Goal: Navigation & Orientation: Find specific page/section

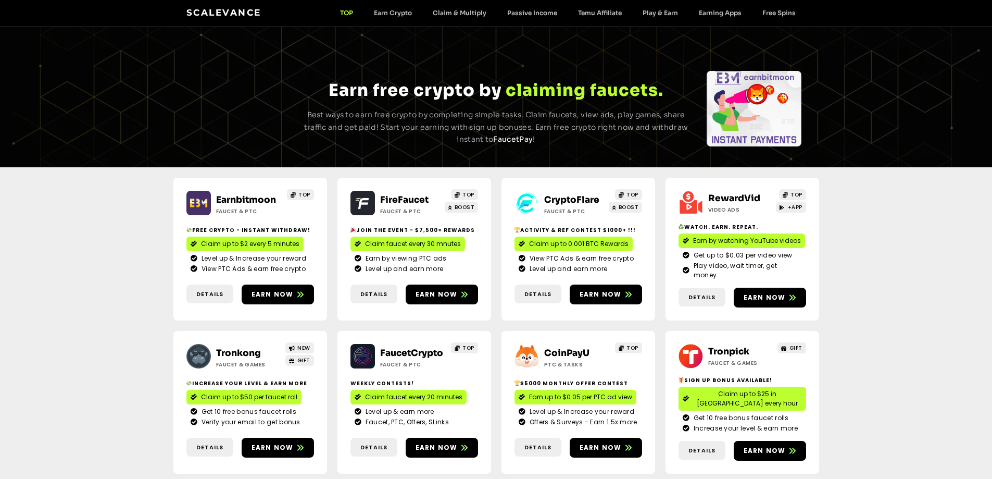
click at [408, 195] on link "FireFaucet" at bounding box center [404, 199] width 48 height 11
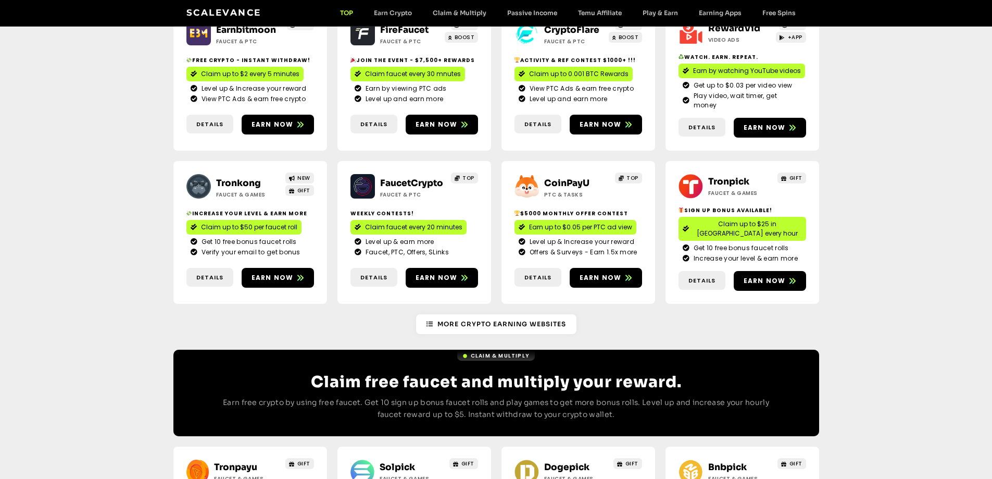
scroll to position [156, 0]
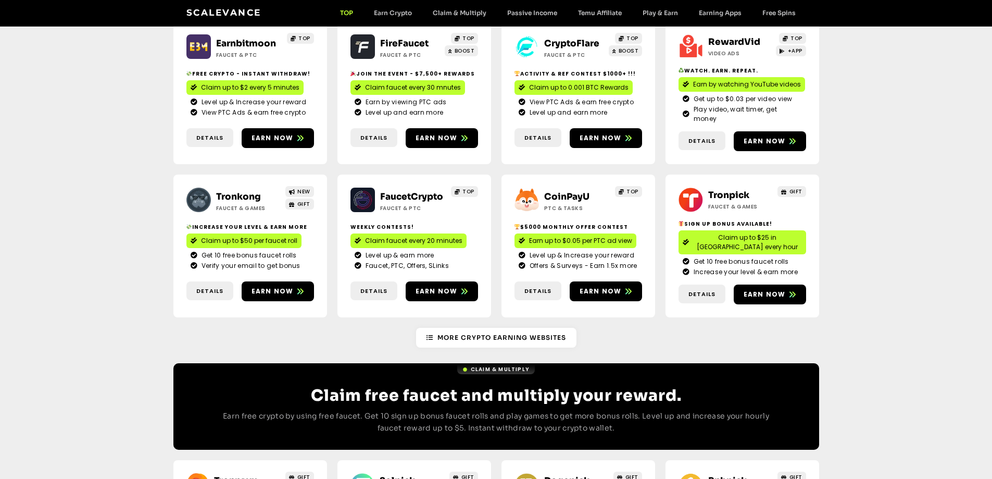
click at [255, 191] on link "Tronkong" at bounding box center [238, 196] width 45 height 11
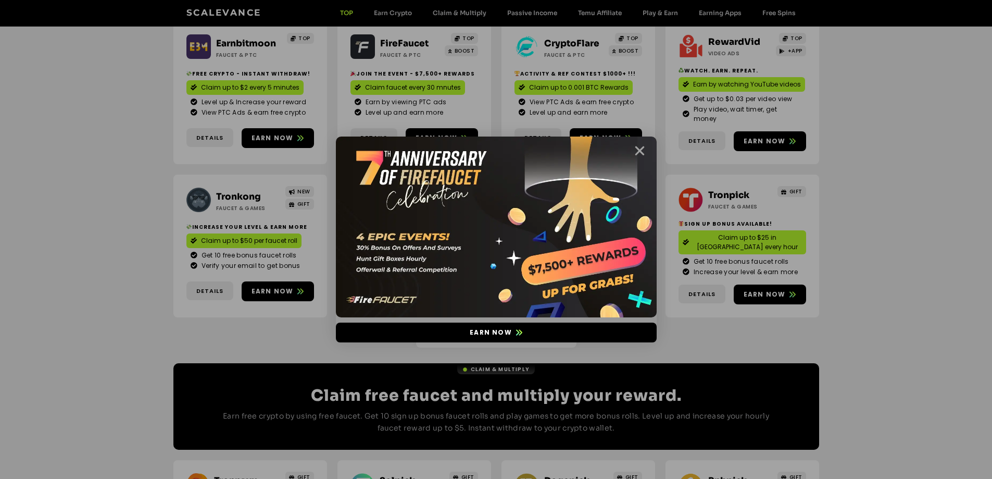
click at [638, 147] on icon "Close" at bounding box center [639, 150] width 13 height 13
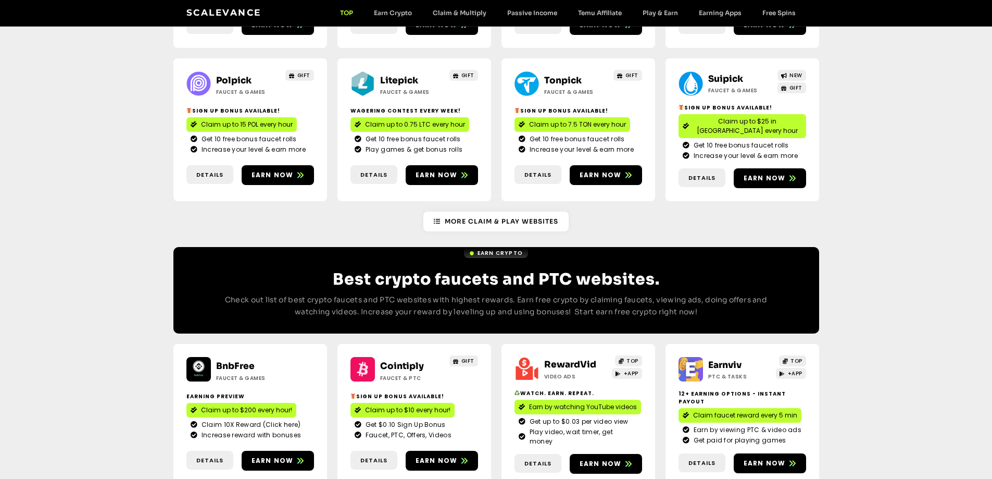
scroll to position [729, 0]
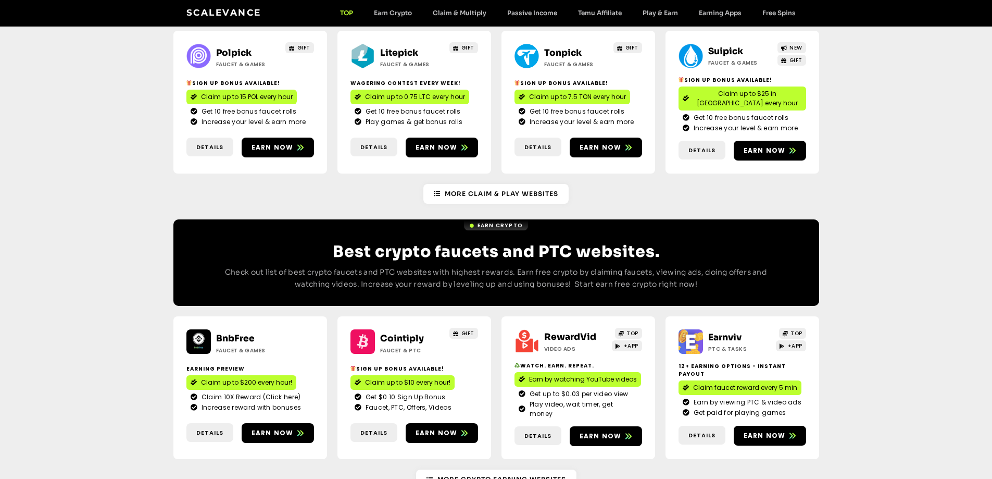
click at [396, 333] on link "Cointiply" at bounding box center [402, 338] width 44 height 11
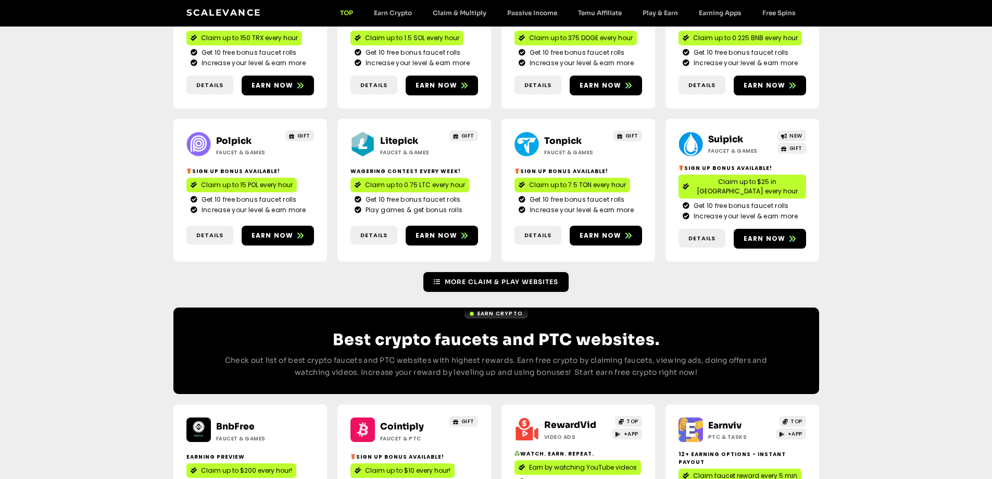
scroll to position [521, 0]
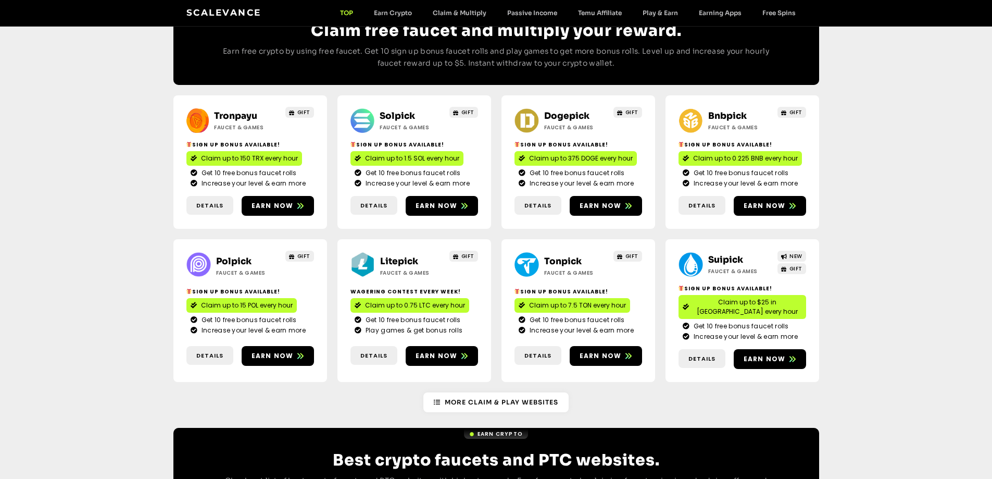
click at [397, 110] on link "Solpick" at bounding box center [397, 115] width 35 height 11
click at [559, 110] on link "Dogepick" at bounding box center [566, 115] width 45 height 11
click at [564, 110] on link "Dogepick" at bounding box center [566, 115] width 45 height 11
click at [717, 110] on link "Bnbpick" at bounding box center [727, 115] width 39 height 11
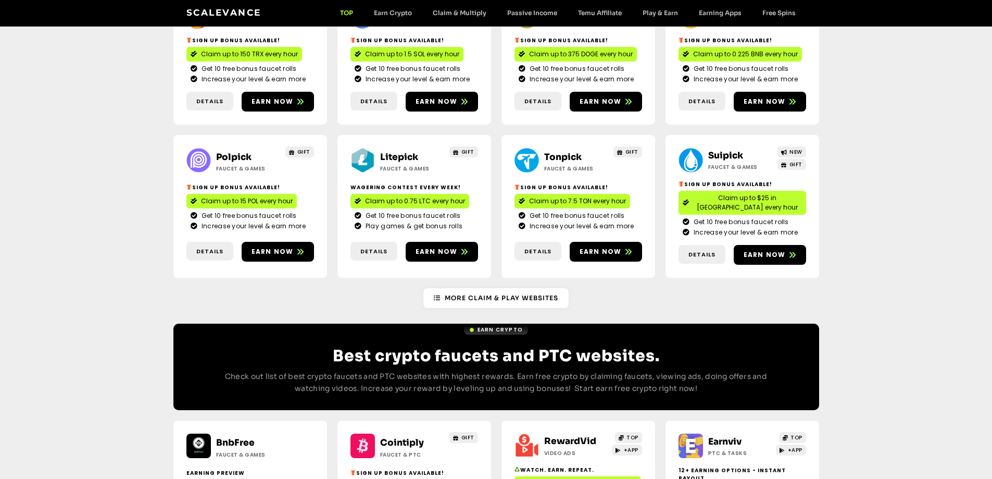
click at [227, 152] on link "Polpick" at bounding box center [233, 157] width 35 height 11
click at [389, 152] on link "Litepick" at bounding box center [399, 157] width 38 height 11
click at [717, 150] on link "Suipick" at bounding box center [725, 155] width 35 height 11
click at [470, 288] on link "More Claim & Play Websites" at bounding box center [495, 298] width 145 height 20
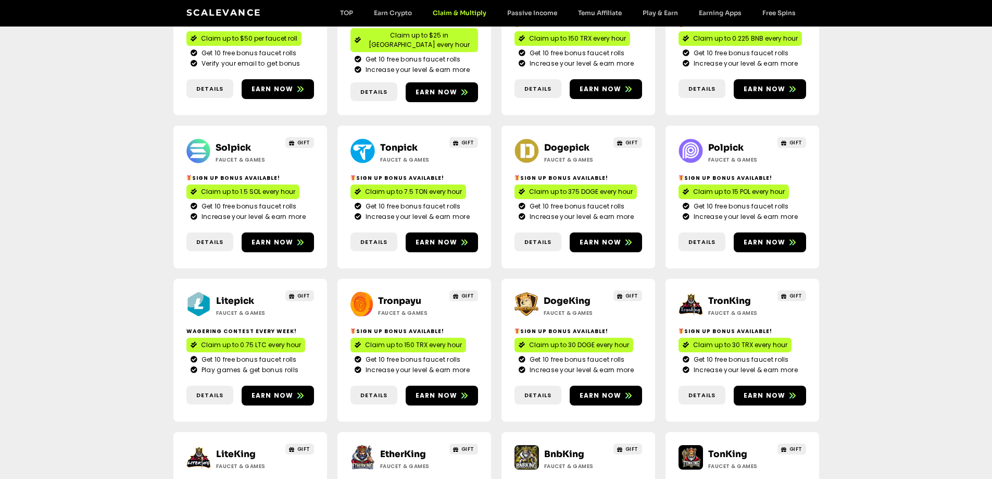
scroll to position [260, 0]
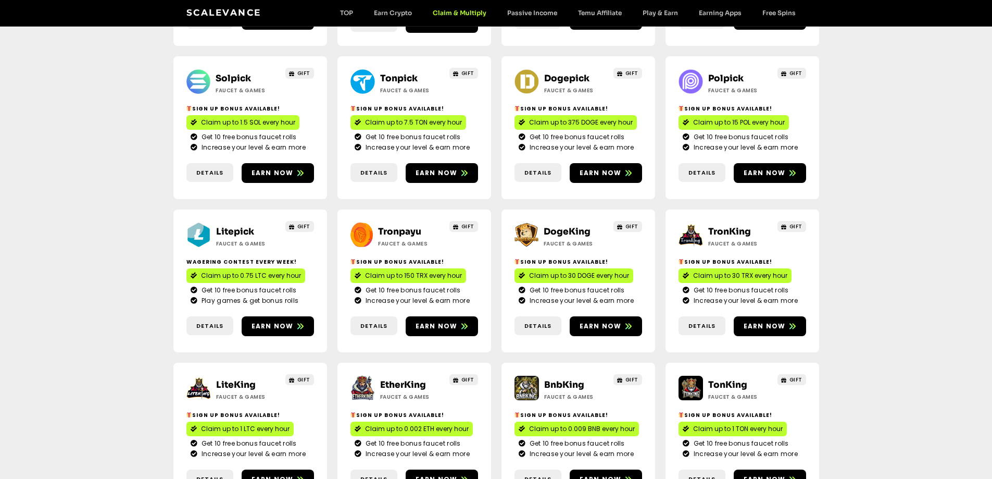
click at [566, 226] on link "DogeKing" at bounding box center [567, 231] width 47 height 11
click at [731, 225] on h2 "TronKing" at bounding box center [740, 232] width 65 height 14
click at [732, 226] on link "TronKing" at bounding box center [729, 231] width 43 height 11
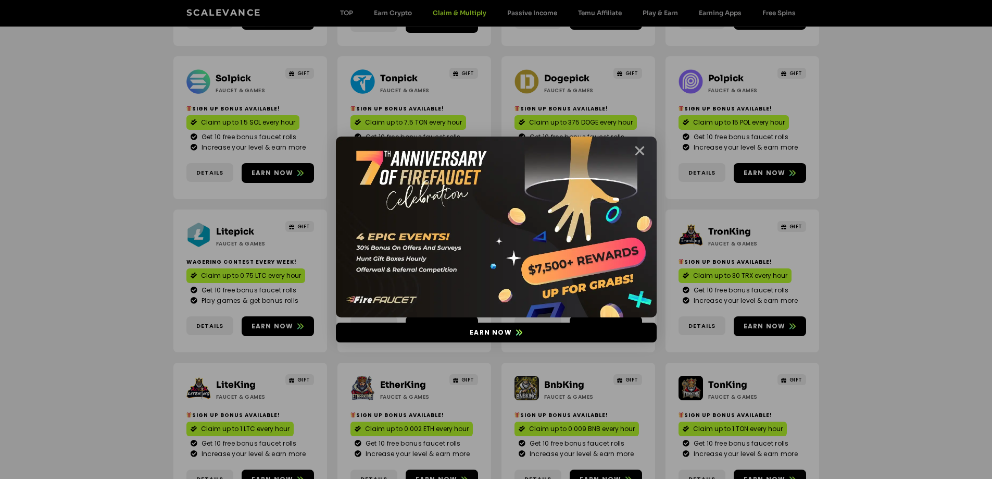
click at [640, 148] on icon "Close" at bounding box center [639, 150] width 13 height 13
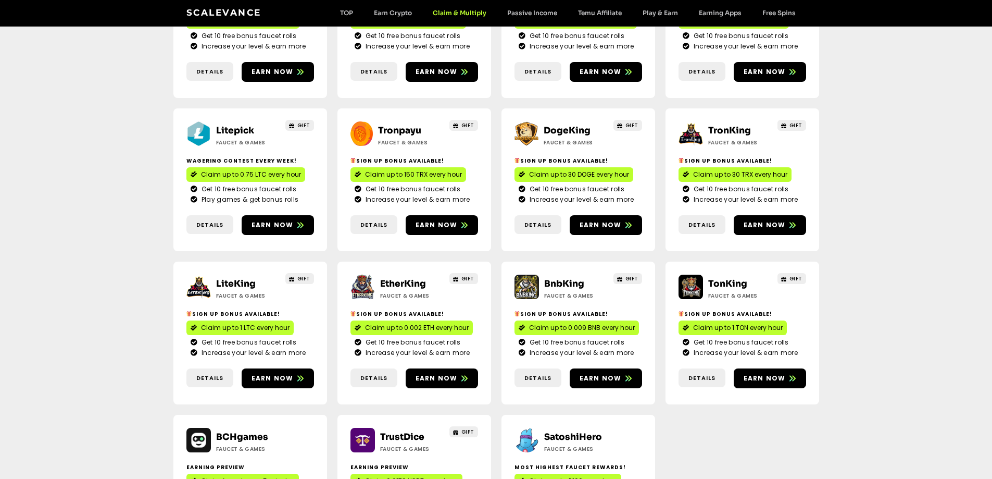
scroll to position [365, 0]
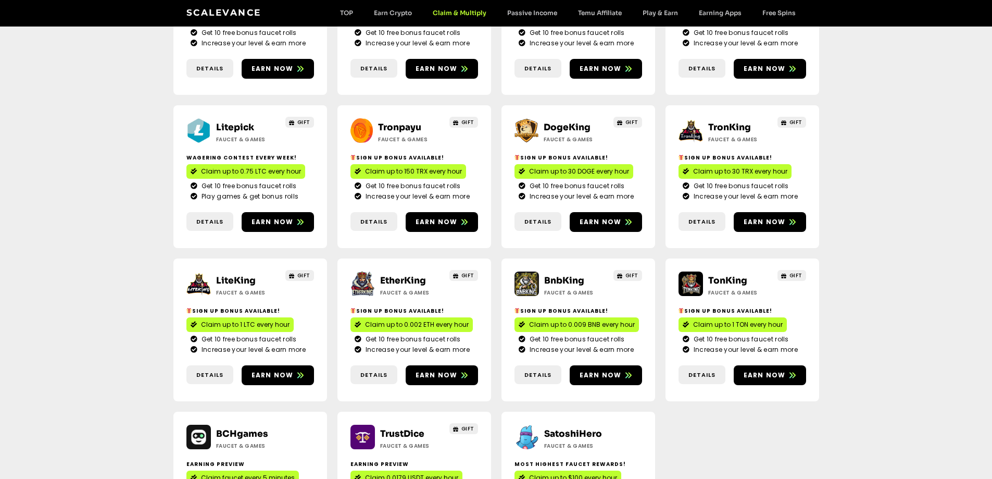
click at [246, 274] on h2 "LiteKing" at bounding box center [248, 281] width 65 height 14
click at [245, 275] on link "LiteKing" at bounding box center [236, 280] width 40 height 11
click at [391, 275] on link "EtherKing" at bounding box center [403, 280] width 46 height 11
click at [566, 275] on link "BnbKing" at bounding box center [564, 280] width 40 height 11
click at [720, 275] on link "TonKing" at bounding box center [727, 280] width 39 height 11
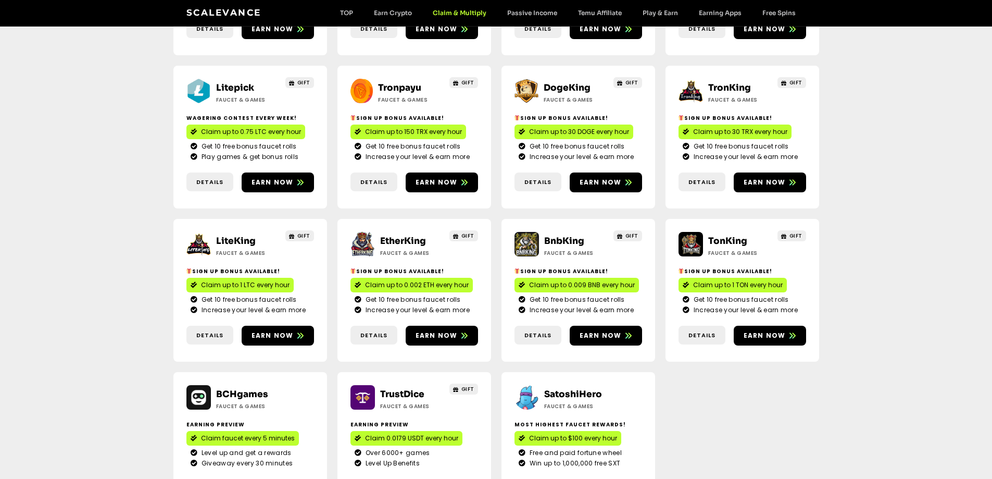
scroll to position [469, 0]
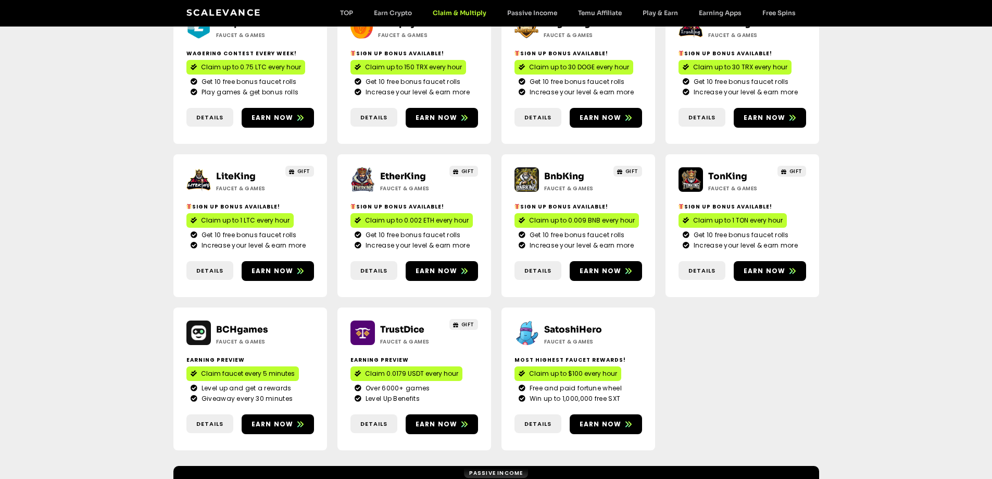
click at [380, 324] on link "TrustDice" at bounding box center [402, 329] width 44 height 11
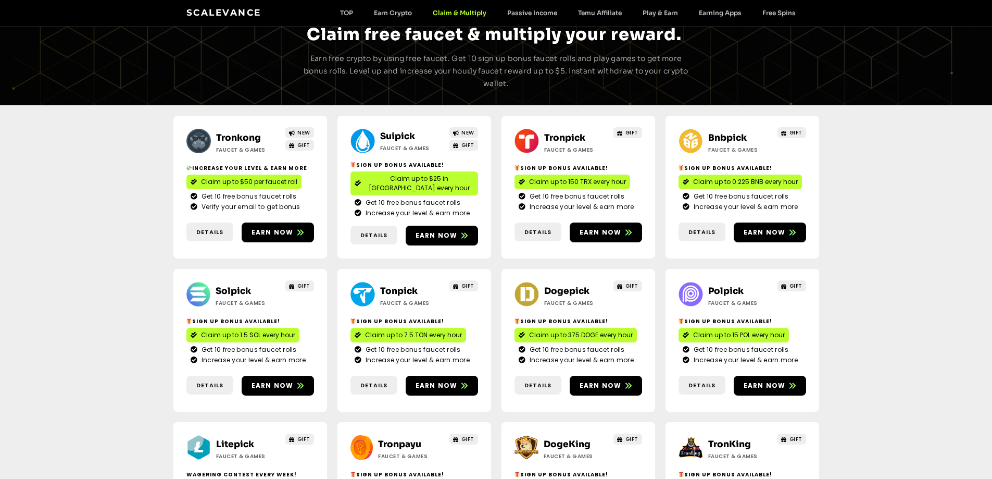
scroll to position [0, 0]
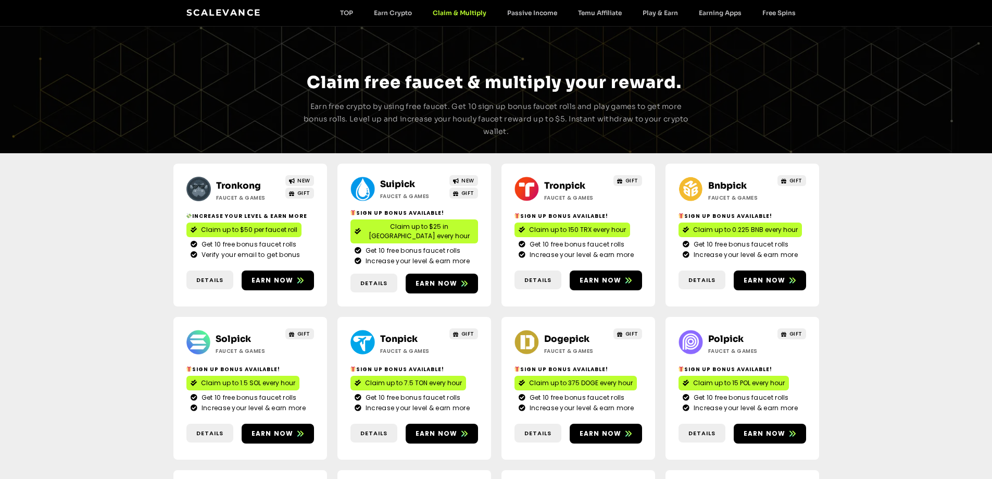
click at [218, 11] on link "Scalevance" at bounding box center [223, 12] width 75 height 10
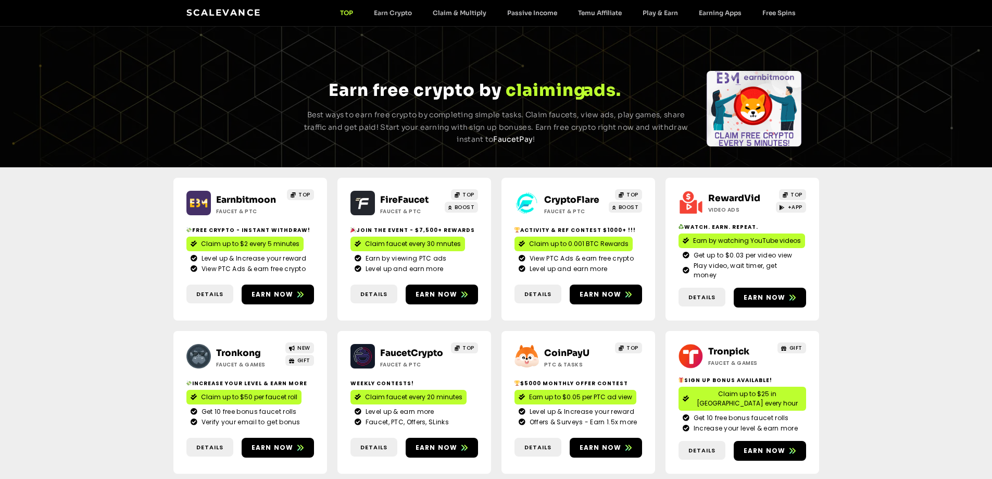
click at [386, 197] on link "FireFaucet" at bounding box center [404, 199] width 48 height 11
